Goal: Information Seeking & Learning: Learn about a topic

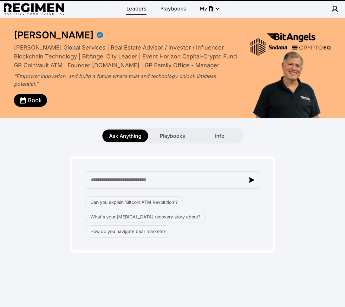
click at [136, 13] on link "Leaders" at bounding box center [137, 8] width 28 height 11
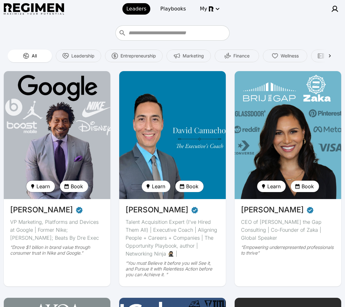
click at [47, 187] on span "Learn" at bounding box center [43, 187] width 13 height 8
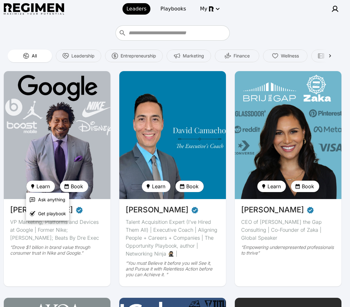
click at [63, 149] on div at bounding box center [175, 153] width 350 height 307
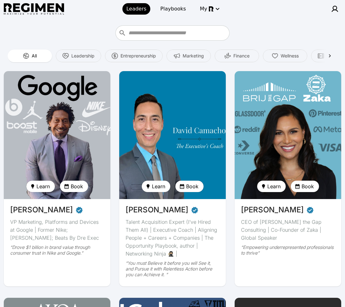
click at [63, 144] on img at bounding box center [57, 135] width 107 height 128
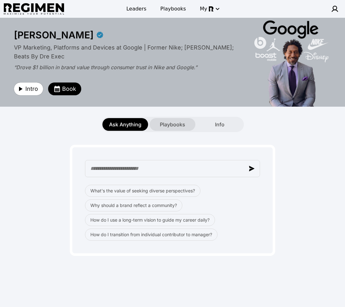
click at [187, 120] on div "Playbooks" at bounding box center [173, 124] width 46 height 13
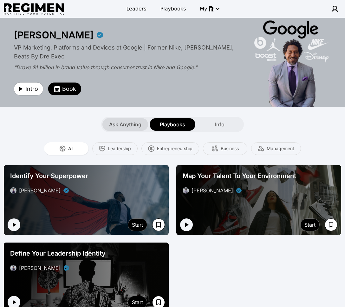
click at [126, 125] on span "Ask Anything" at bounding box center [125, 125] width 32 height 8
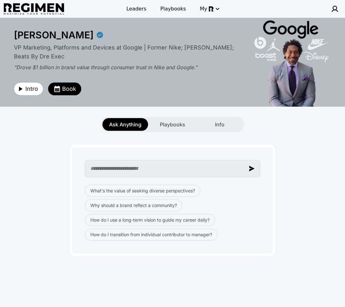
click at [147, 171] on input "text" at bounding box center [172, 168] width 175 height 17
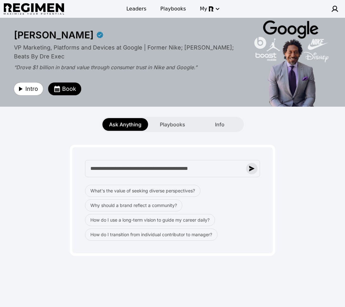
type input "**********"
click at [254, 168] on img "button" at bounding box center [252, 169] width 6 height 6
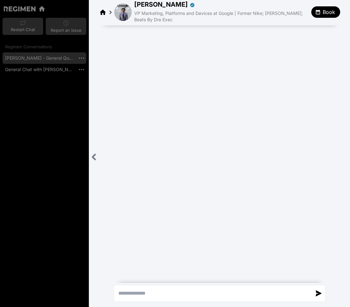
click at [93, 155] on icon "Close sidebar" at bounding box center [94, 157] width 8 height 8
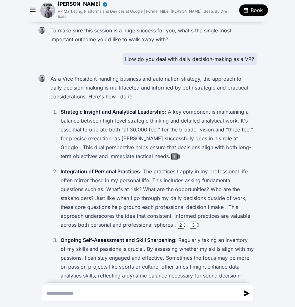
click at [171, 153] on div "1" at bounding box center [174, 156] width 6 height 7
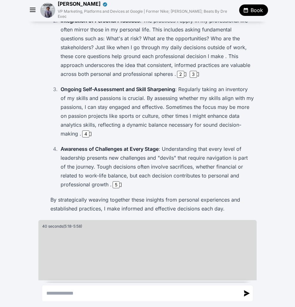
scroll to position [125, 0]
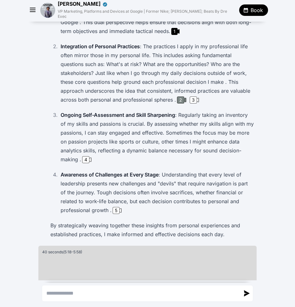
click at [178, 97] on div "2" at bounding box center [180, 100] width 7 height 7
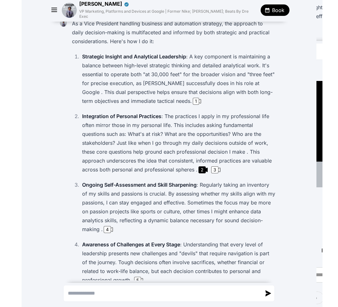
scroll to position [0, 0]
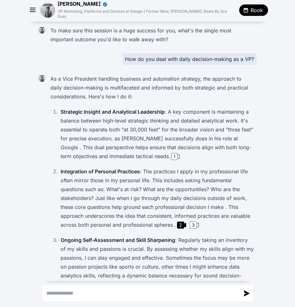
click at [35, 6] on icon "button" at bounding box center [33, 10] width 10 height 10
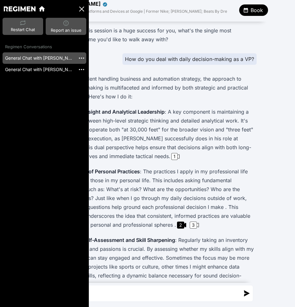
click at [81, 56] on img "button" at bounding box center [81, 58] width 7 height 7
click at [98, 63] on li "Delete" at bounding box center [89, 67] width 23 height 10
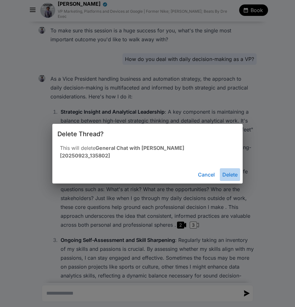
click at [228, 168] on button "Delete" at bounding box center [230, 174] width 20 height 13
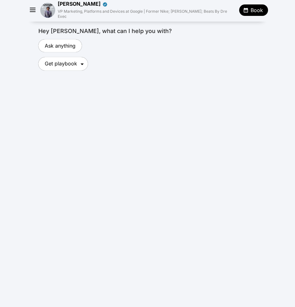
click at [32, 6] on icon "button" at bounding box center [33, 10] width 10 height 10
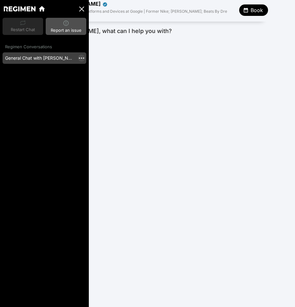
click at [82, 59] on img "button" at bounding box center [81, 58] width 7 height 7
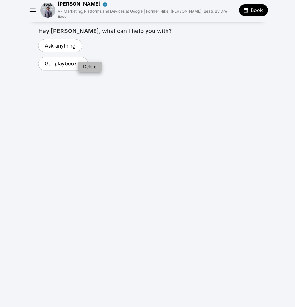
click at [87, 64] on li "Delete" at bounding box center [89, 67] width 23 height 10
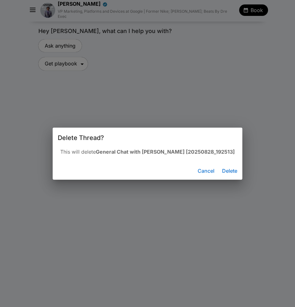
drag, startPoint x: 228, startPoint y: 174, endPoint x: 199, endPoint y: 145, distance: 41.3
click at [228, 174] on button "Delete" at bounding box center [230, 170] width 20 height 13
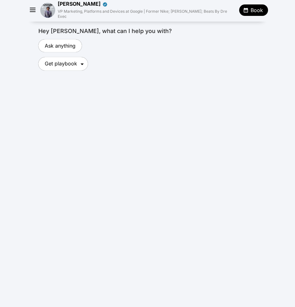
click at [47, 7] on img at bounding box center [47, 10] width 15 height 15
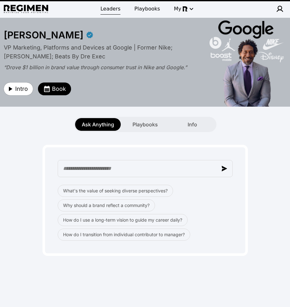
click at [107, 6] on span "Leaders" at bounding box center [111, 9] width 20 height 8
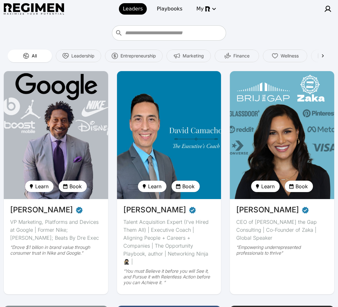
click at [65, 123] on img at bounding box center [56, 135] width 108 height 132
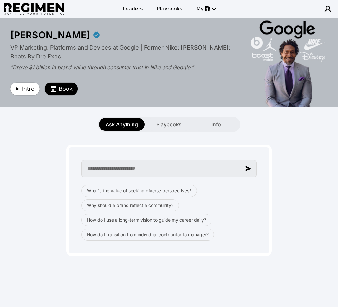
click at [180, 167] on input "text" at bounding box center [169, 168] width 175 height 17
click at [164, 170] on input "text" at bounding box center [169, 168] width 175 height 17
paste input "**********"
type input "**********"
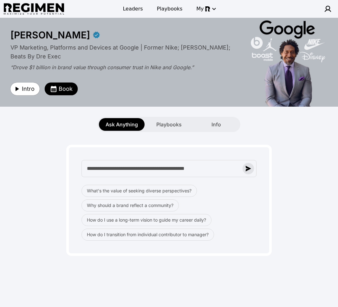
click at [249, 171] on button "button" at bounding box center [248, 168] width 11 height 11
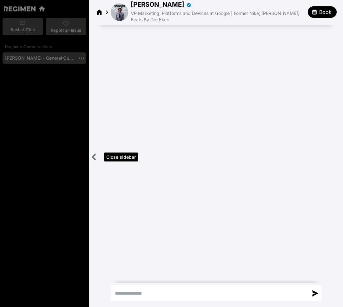
click at [94, 157] on icon "Close sidebar" at bounding box center [94, 157] width 8 height 8
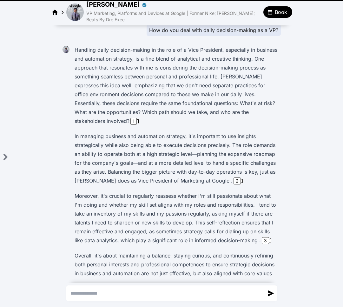
scroll to position [62, 0]
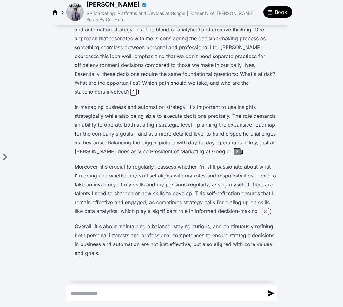
click at [234, 153] on div "2" at bounding box center [237, 151] width 7 height 7
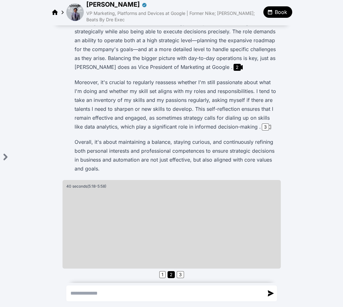
scroll to position [147, 0]
click at [266, 128] on div "3" at bounding box center [265, 126] width 7 height 7
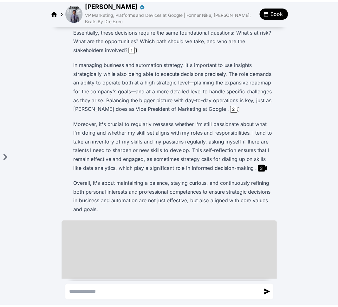
scroll to position [0, 0]
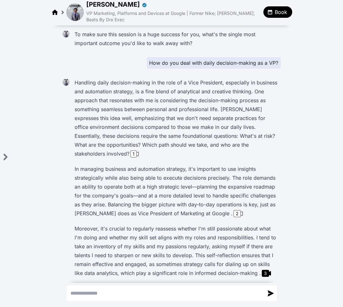
click at [77, 16] on img at bounding box center [74, 11] width 17 height 17
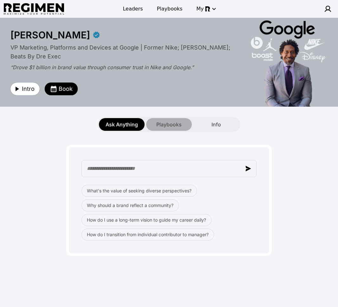
click at [174, 126] on span "Playbooks" at bounding box center [169, 125] width 25 height 8
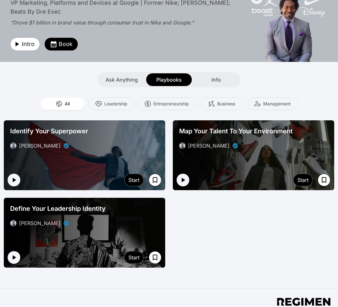
scroll to position [46, 0]
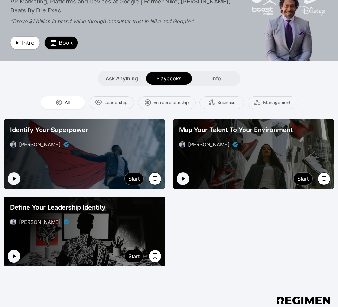
click at [106, 213] on div "Define Your Leadership Identity [PERSON_NAME]" at bounding box center [85, 214] width 154 height 28
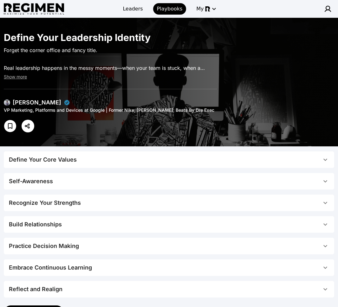
click at [133, 163] on span "Define Your Core Values" at bounding box center [165, 159] width 313 height 9
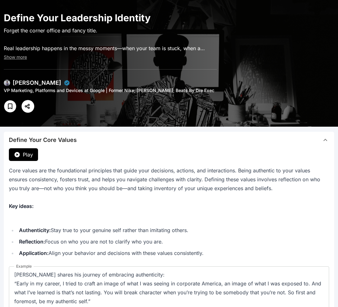
scroll to position [104, 0]
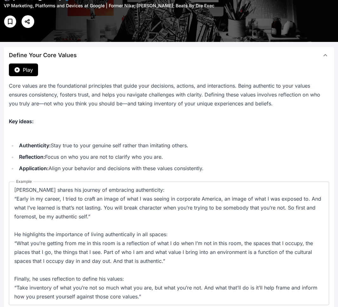
click at [142, 59] on span "Define Your Core Values" at bounding box center [165, 55] width 313 height 9
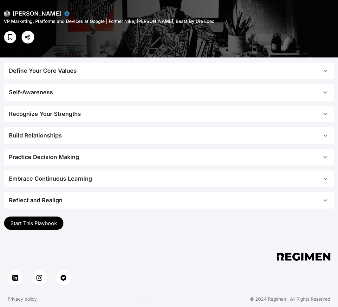
scroll to position [89, 0]
click at [127, 95] on span "Self-Awareness" at bounding box center [165, 92] width 313 height 9
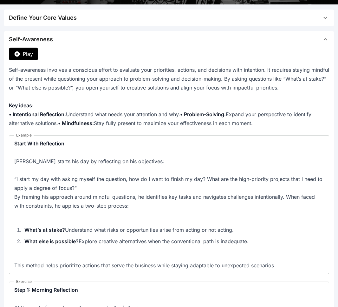
scroll to position [142, 0]
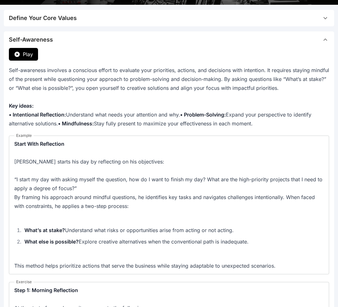
click at [168, 37] on span "Self-Awareness" at bounding box center [165, 39] width 313 height 9
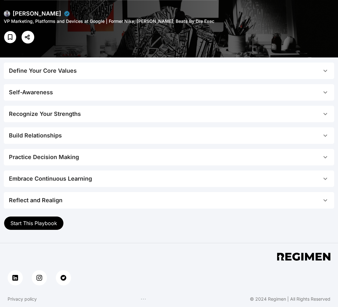
scroll to position [89, 0]
click at [57, 116] on div "Recognize Your Strengths" at bounding box center [45, 114] width 72 height 9
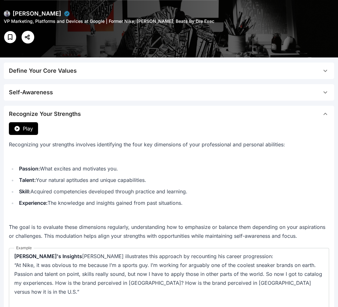
click at [82, 112] on span "Recognize Your Strengths" at bounding box center [165, 114] width 313 height 9
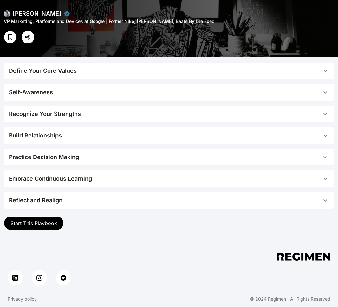
click at [29, 115] on div "Recognize Your Strengths" at bounding box center [45, 114] width 72 height 9
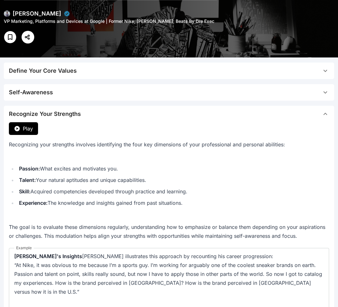
click at [32, 131] on span "Play" at bounding box center [28, 129] width 10 height 8
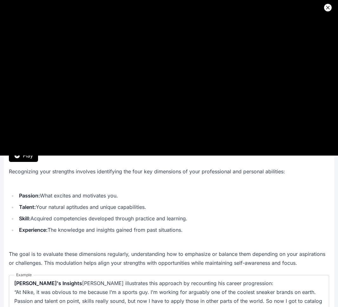
scroll to position [0, 0]
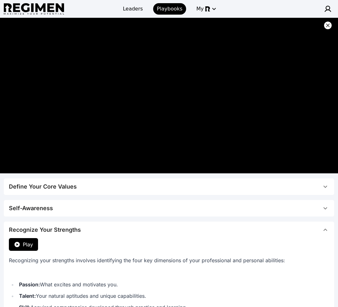
click at [329, 24] on icon at bounding box center [328, 25] width 4 height 4
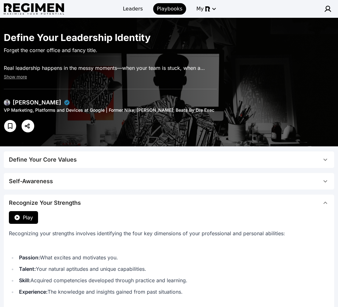
click at [65, 200] on div "Recognize Your Strengths" at bounding box center [45, 202] width 72 height 9
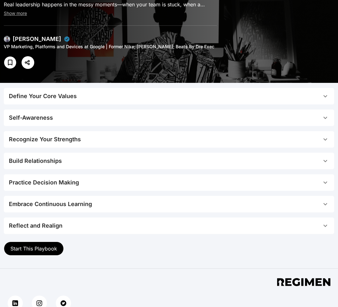
scroll to position [63, 0]
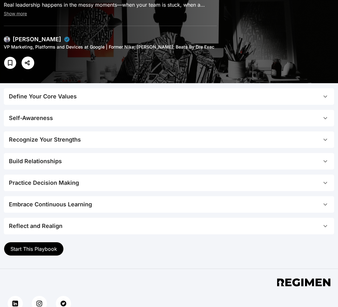
click at [40, 248] on span "Start This Playbook" at bounding box center [33, 249] width 47 height 6
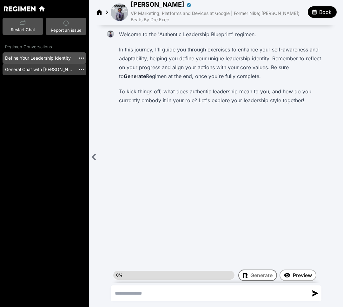
click at [42, 71] on link "General Chat with [PERSON_NAME] [20250923_141804]" at bounding box center [39, 69] width 73 height 11
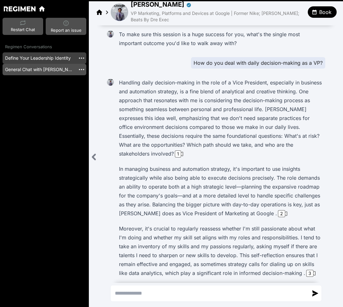
click at [44, 56] on link "Define Your Leadership Identity" at bounding box center [39, 57] width 73 height 11
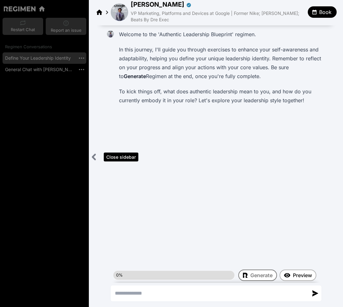
click at [97, 158] on icon "Close sidebar" at bounding box center [94, 157] width 8 height 8
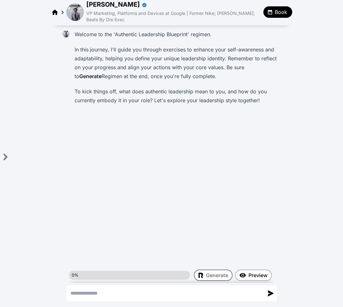
click at [83, 13] on img at bounding box center [74, 11] width 17 height 17
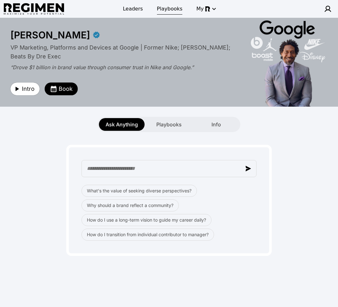
click at [170, 10] on span "Playbooks" at bounding box center [170, 9] width 26 height 8
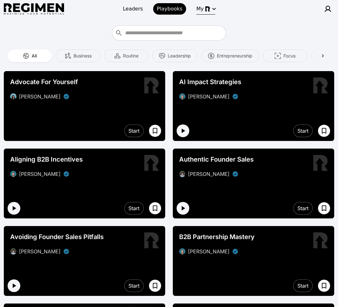
click at [205, 8] on img "button" at bounding box center [207, 8] width 5 height 5
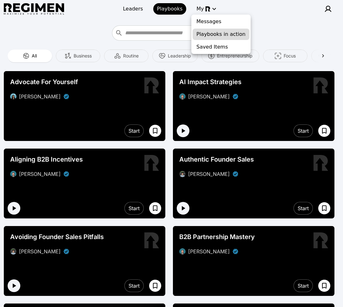
click at [216, 35] on span "Playbooks in action" at bounding box center [221, 34] width 49 height 8
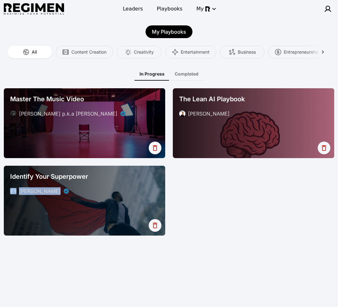
click at [108, 183] on div "Identify Your Superpower [PERSON_NAME]" at bounding box center [85, 184] width 154 height 28
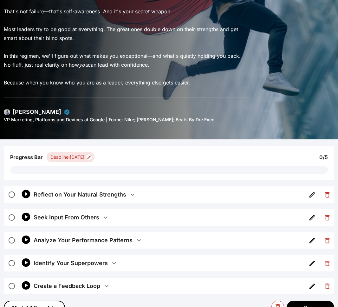
scroll to position [217, 0]
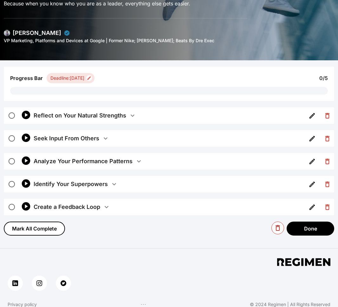
click at [126, 116] on div "Reflect on Your Natural Strengths" at bounding box center [81, 115] width 95 height 9
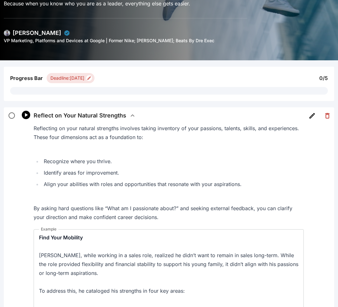
click at [126, 116] on div "Reflect on Your Natural Strengths" at bounding box center [81, 115] width 95 height 9
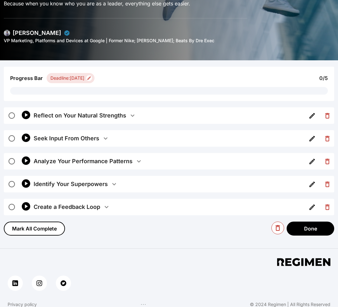
click at [129, 120] on button "Reflect on Your Natural Strengths" at bounding box center [169, 115] width 270 height 17
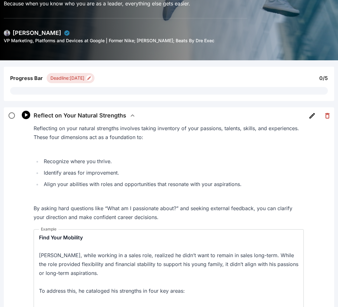
click at [130, 116] on icon "button" at bounding box center [133, 116] width 8 height 8
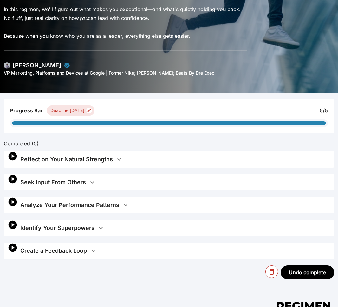
scroll to position [234, 0]
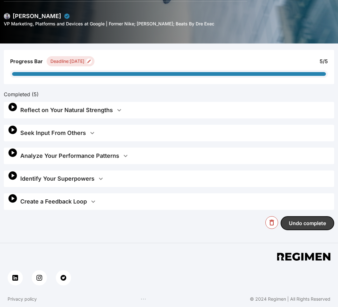
click at [298, 217] on button "Undo complete" at bounding box center [308, 223] width 54 height 14
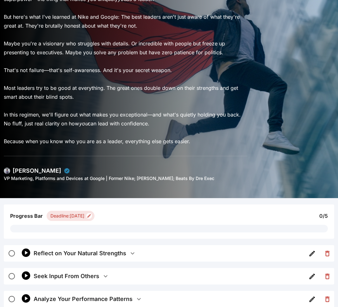
scroll to position [13, 0]
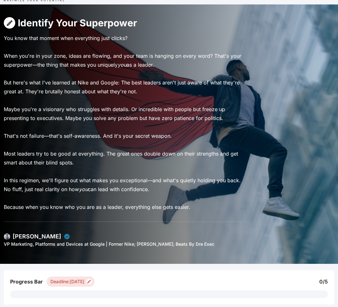
click at [8, 237] on img at bounding box center [7, 236] width 6 height 6
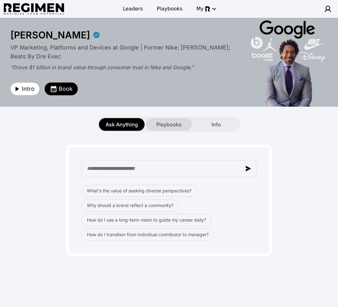
click at [168, 124] on span "Playbooks" at bounding box center [169, 125] width 25 height 8
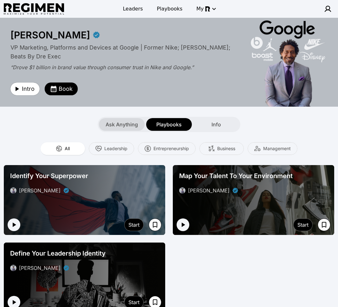
click at [126, 124] on span "Ask Anything" at bounding box center [122, 125] width 32 height 8
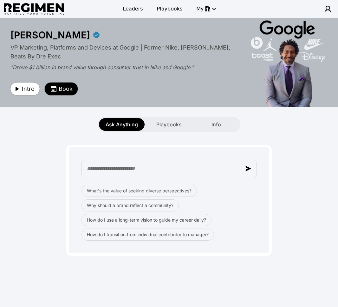
click at [62, 92] on span "Book" at bounding box center [66, 88] width 14 height 9
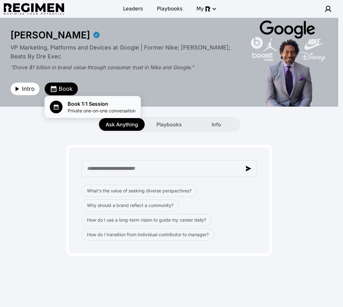
click at [79, 108] on span "Private one-on-one conversation" at bounding box center [102, 111] width 68 height 6
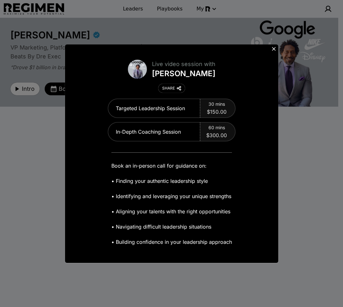
click at [273, 49] on icon at bounding box center [274, 49] width 6 height 6
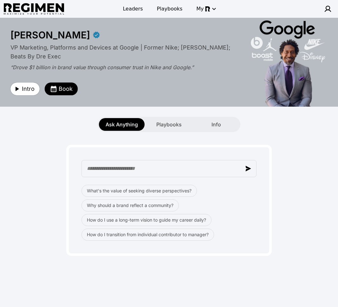
click at [280, 141] on div "What's the value of seeking diverse perspectives? Why should a brand reflect a …" at bounding box center [169, 194] width 331 height 124
drag, startPoint x: 263, startPoint y: 128, endPoint x: 265, endPoint y: 120, distance: 7.6
click at [263, 127] on div "Ask Anything Playbooks Info" at bounding box center [169, 124] width 338 height 15
click at [304, 159] on div "What's the value of seeking diverse perspectives? Why should a brand reflect a …" at bounding box center [169, 194] width 331 height 124
click at [157, 123] on span "Playbooks" at bounding box center [169, 125] width 25 height 8
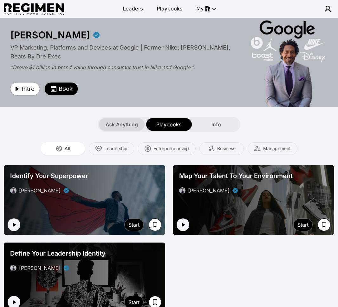
click at [123, 122] on span "Ask Anything" at bounding box center [122, 125] width 32 height 8
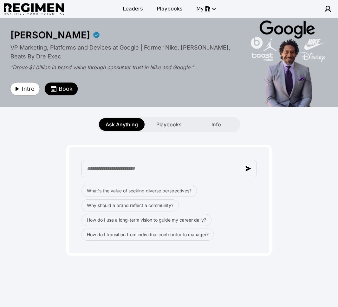
click at [298, 175] on div "What's the value of seeking diverse perspectives? Why should a brand reflect a …" at bounding box center [169, 194] width 331 height 124
